Goal: Task Accomplishment & Management: Complete application form

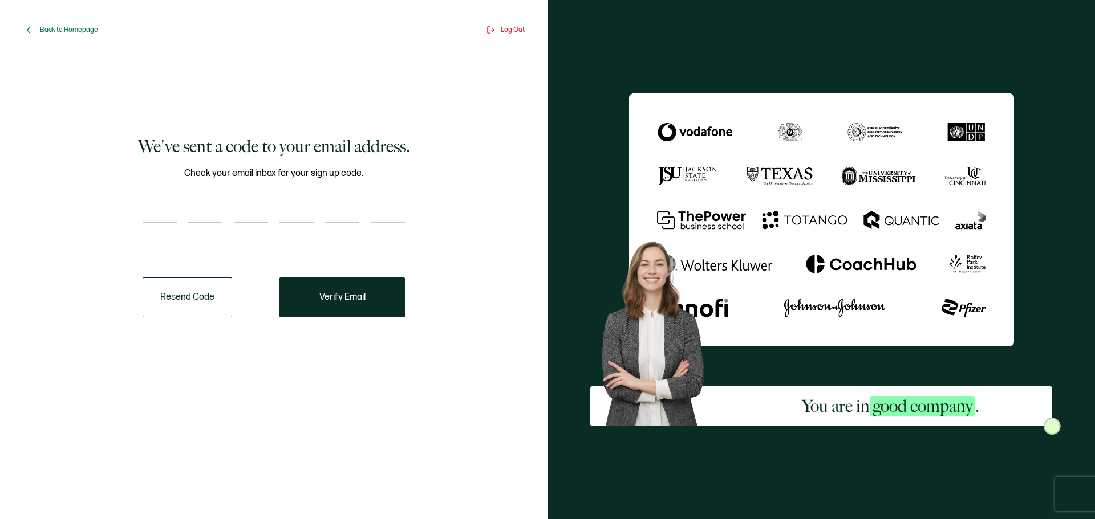
drag, startPoint x: 183, startPoint y: 200, endPoint x: 157, endPoint y: 205, distance: 26.1
click at [177, 200] on div "Check your email inbox for your sign up code." at bounding box center [274, 201] width 262 height 71
type input "7"
type input "2"
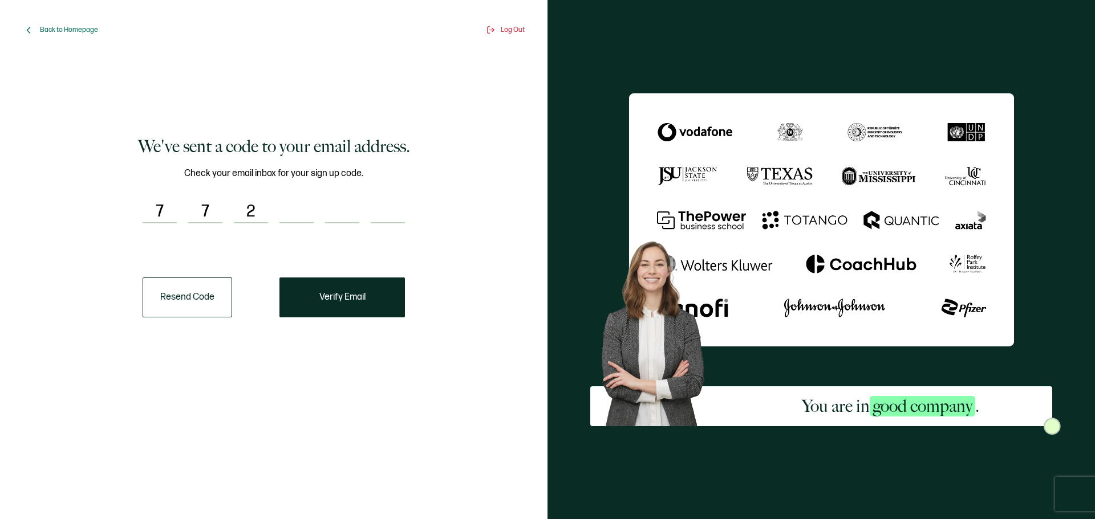
type input "7"
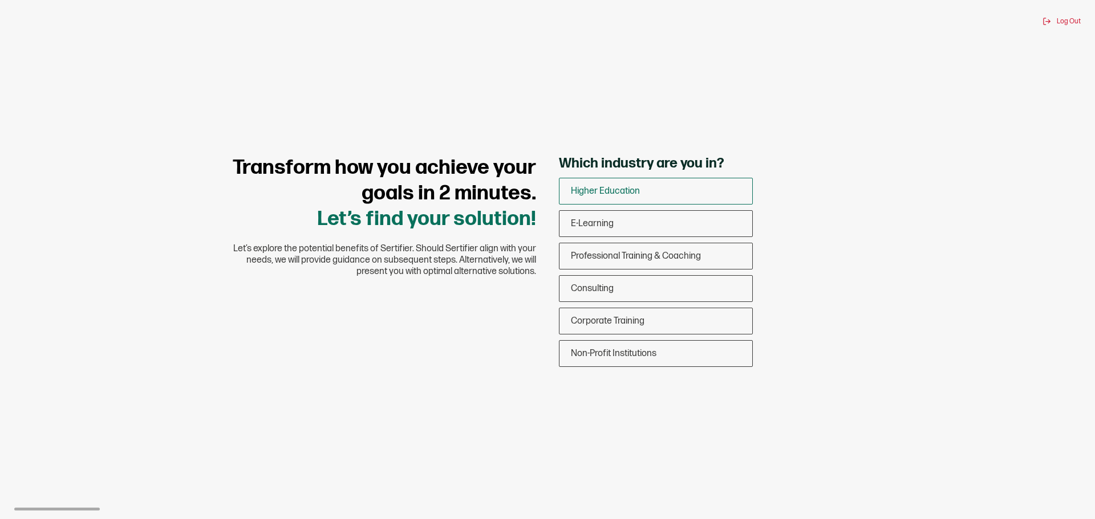
click at [632, 196] on span "Higher Education" at bounding box center [605, 191] width 69 height 11
click at [0, 0] on input "Higher Education" at bounding box center [0, 0] width 0 height 0
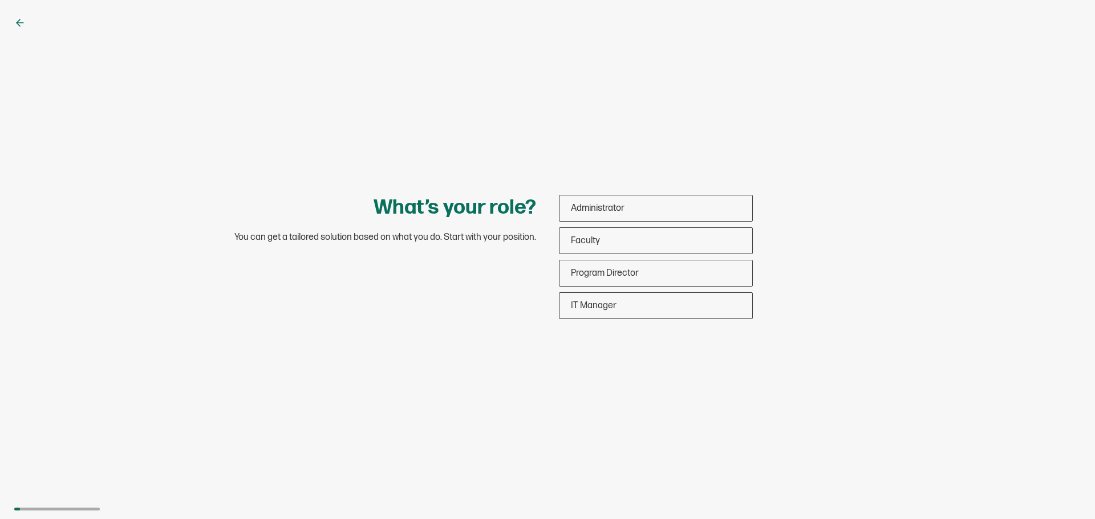
click at [625, 193] on div "What’s your role? You can get a tailored solution based on what you do. Start w…" at bounding box center [547, 259] width 1095 height 519
click at [607, 233] on div "Faculty" at bounding box center [655, 240] width 193 height 27
click at [0, 0] on input "Faculty" at bounding box center [0, 0] width 0 height 0
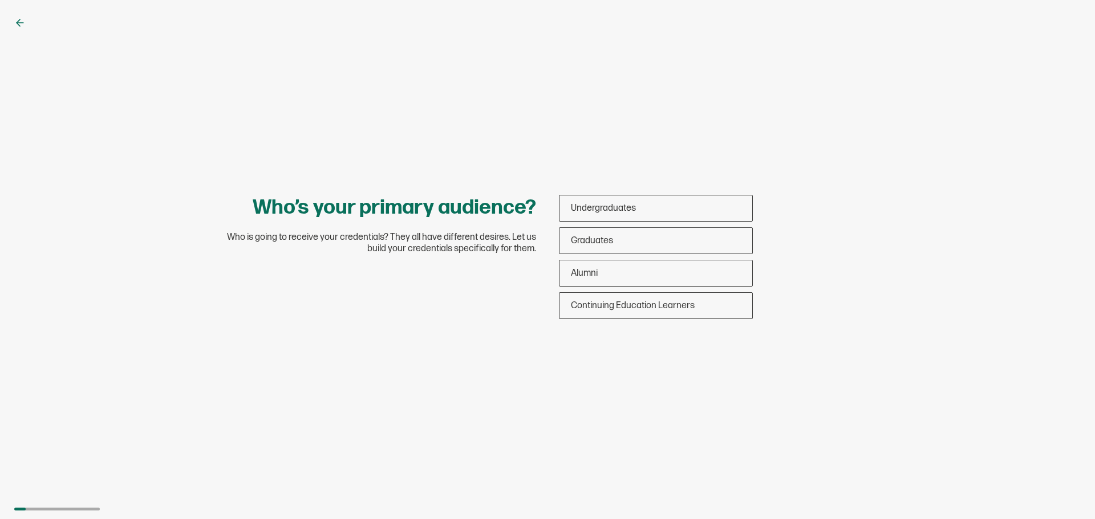
click at [10, 25] on div "Who’s your primary audience? Who is going to receive your credentials? They all…" at bounding box center [547, 259] width 1095 height 519
click at [14, 25] on icon at bounding box center [19, 22] width 11 height 11
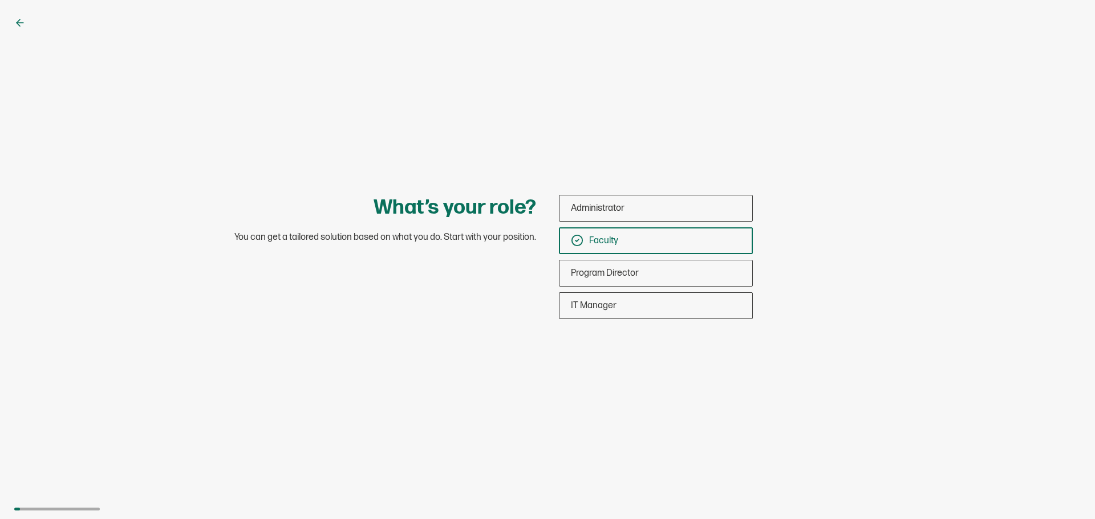
click at [17, 25] on icon at bounding box center [19, 22] width 11 height 11
